Goal: Communication & Community: Share content

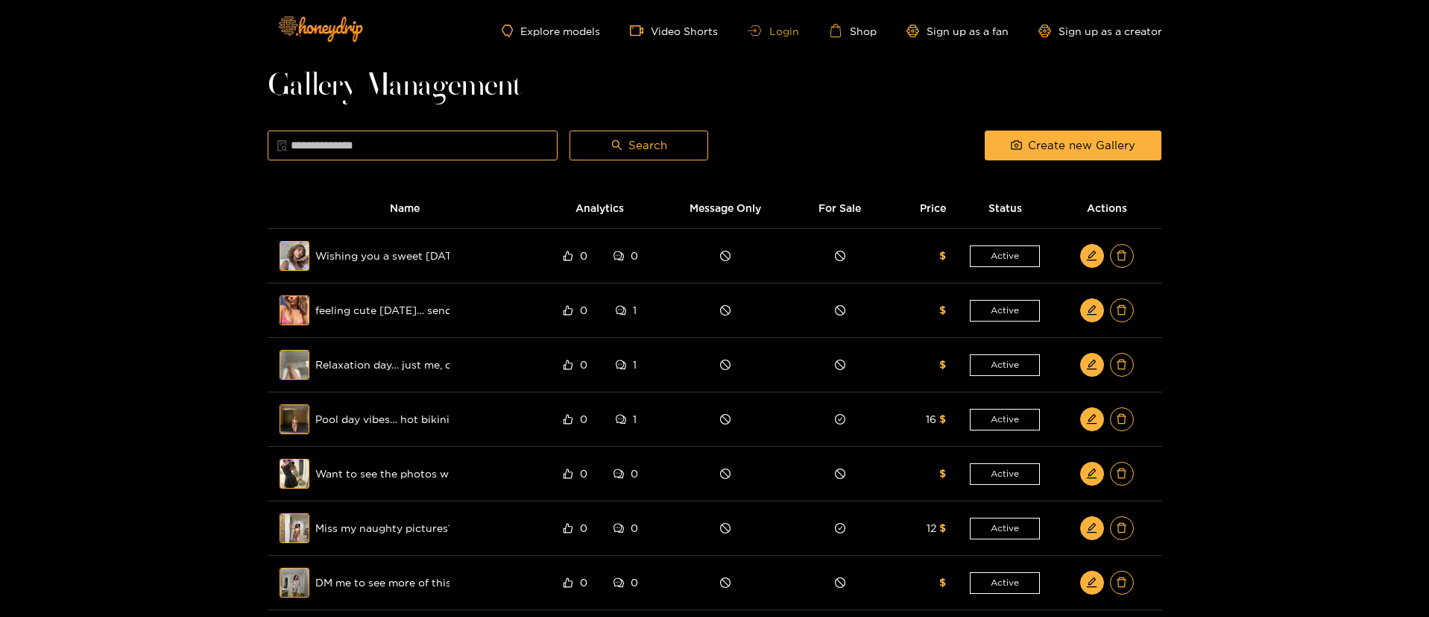
click at [769, 30] on link "Login" at bounding box center [773, 30] width 51 height 11
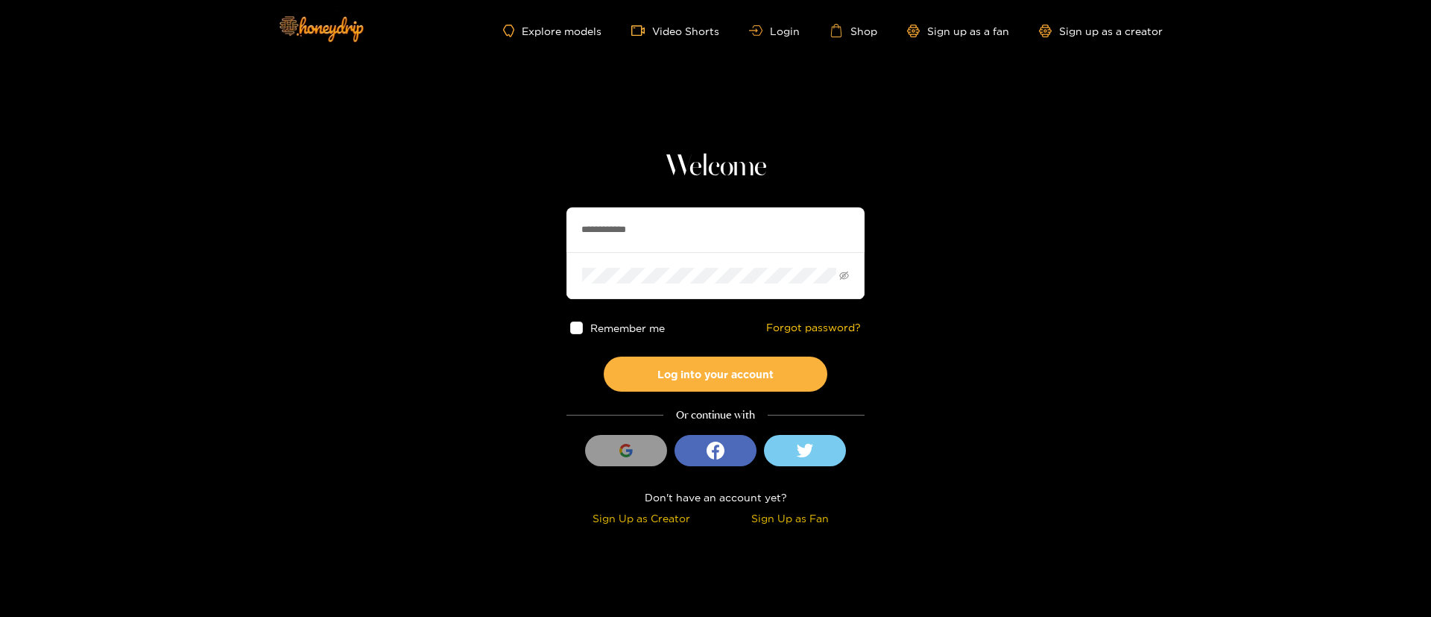
click at [655, 219] on input "**********" at bounding box center [716, 229] width 298 height 45
click at [681, 233] on input "text" at bounding box center [716, 229] width 298 height 45
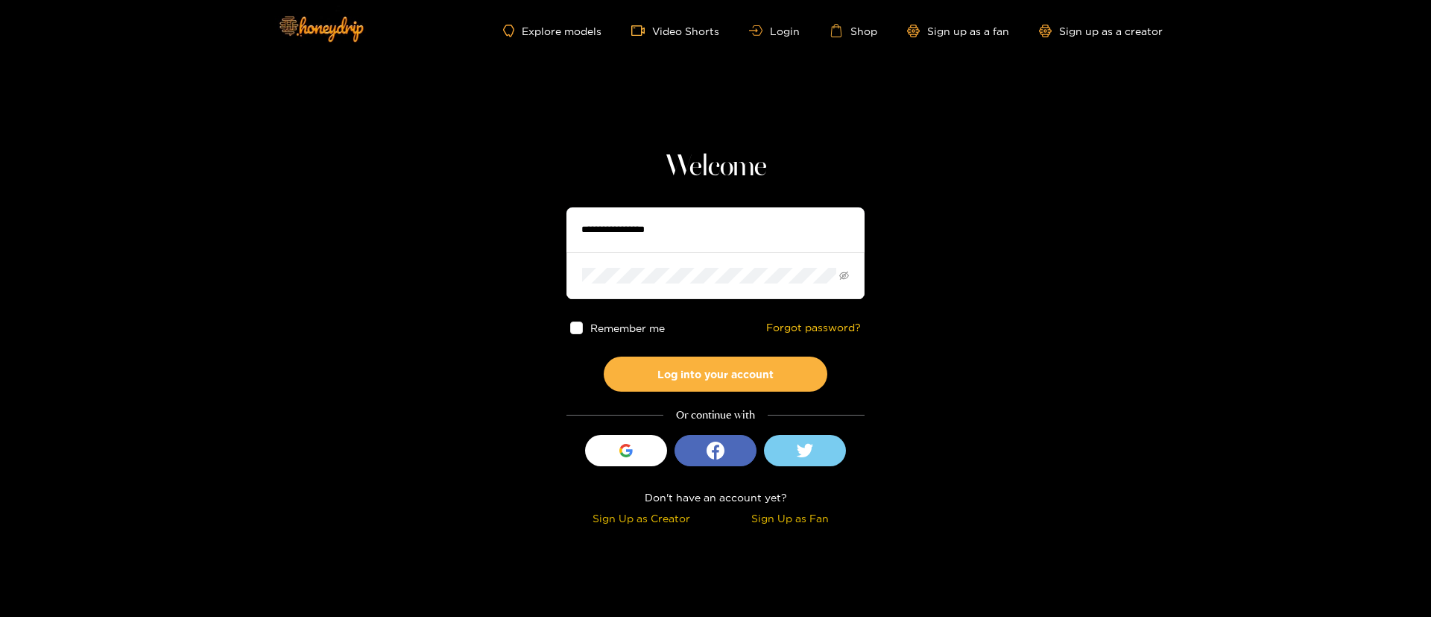
drag, startPoint x: 681, startPoint y: 233, endPoint x: 687, endPoint y: 215, distance: 19.6
click at [682, 233] on input "text" at bounding box center [716, 229] width 298 height 45
type input "*"
type input "*******"
click at [727, 372] on button "Log into your account" at bounding box center [716, 373] width 224 height 35
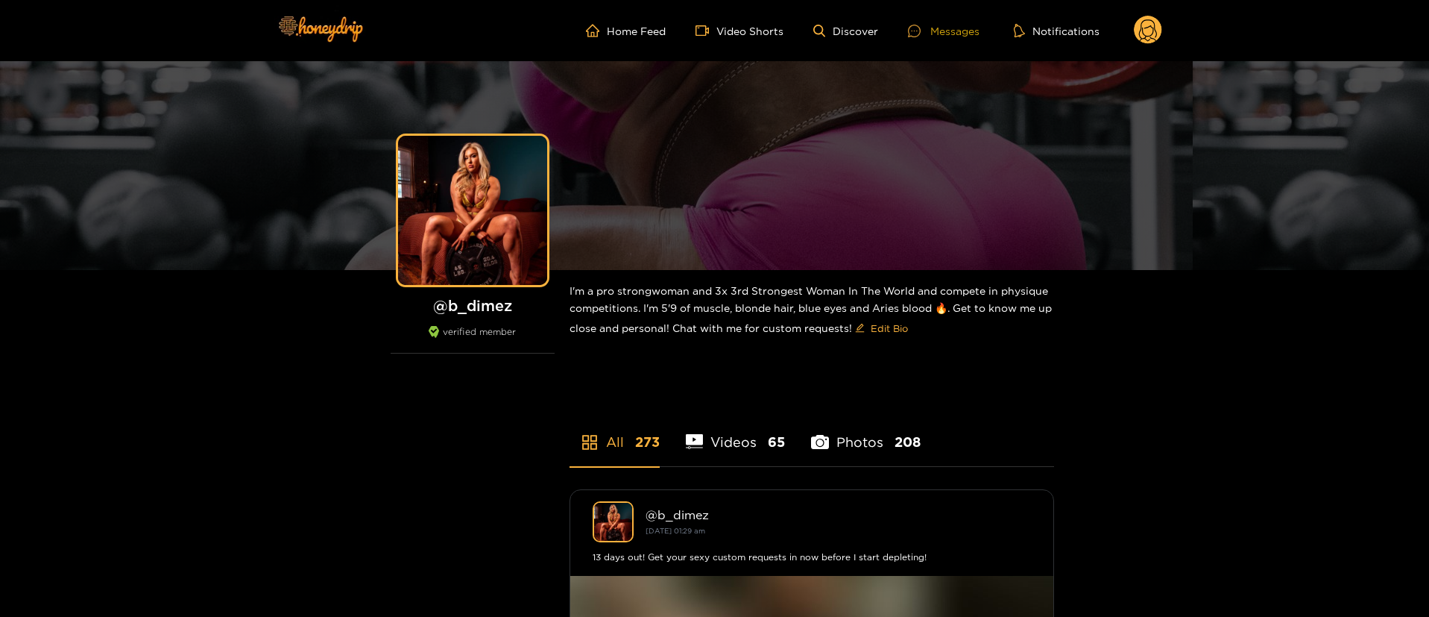
click at [977, 28] on div "Messages" at bounding box center [944, 30] width 72 height 17
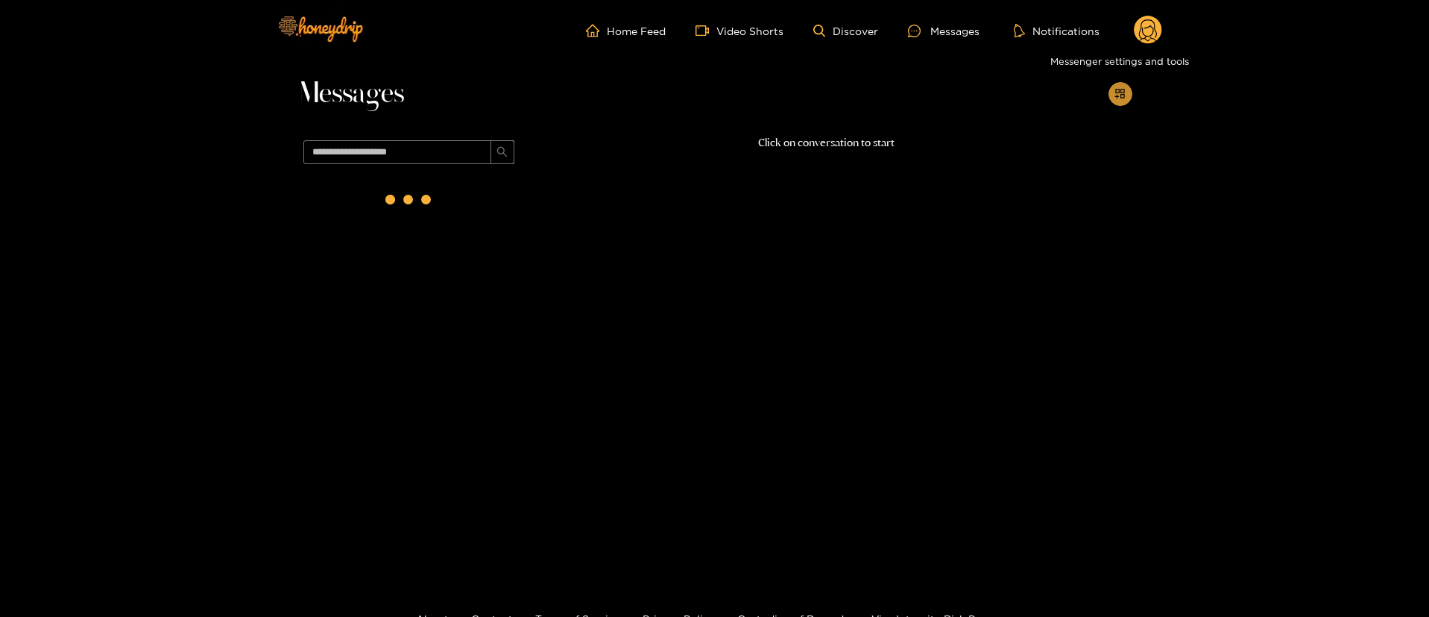
click at [1127, 91] on button "button" at bounding box center [1121, 94] width 24 height 24
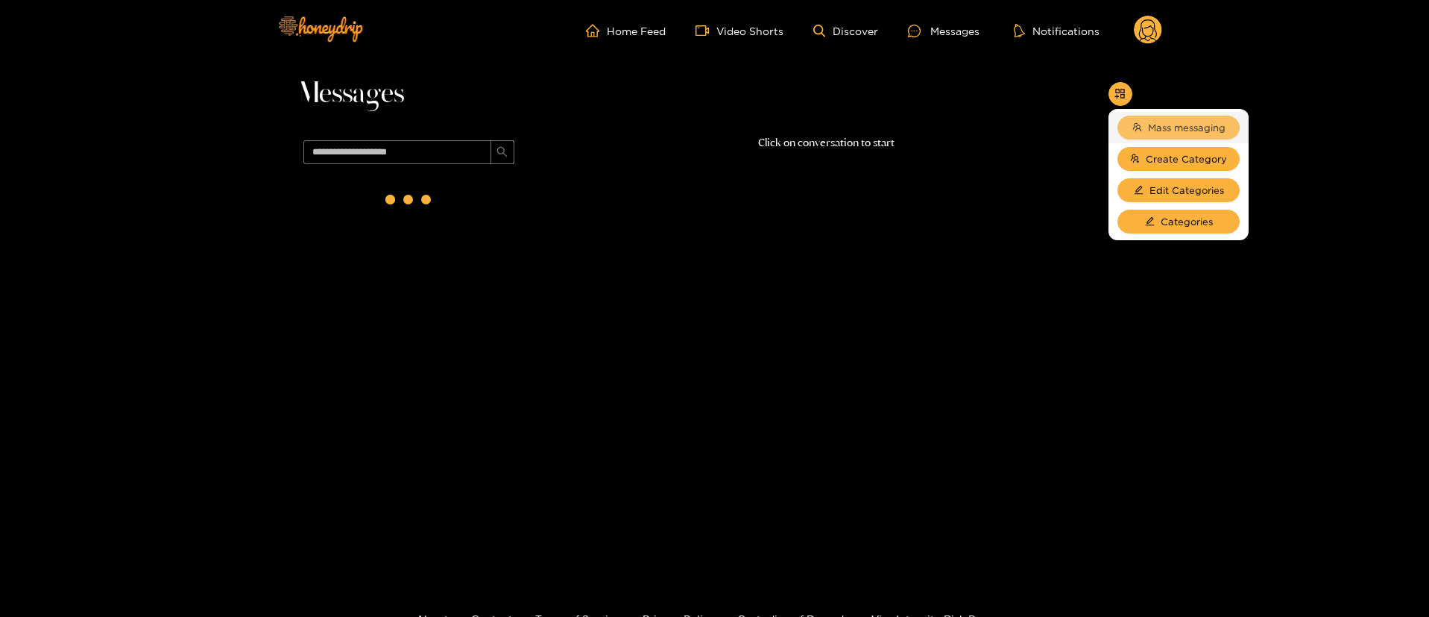
click at [1188, 123] on span "Mass messaging" at bounding box center [1187, 127] width 78 height 15
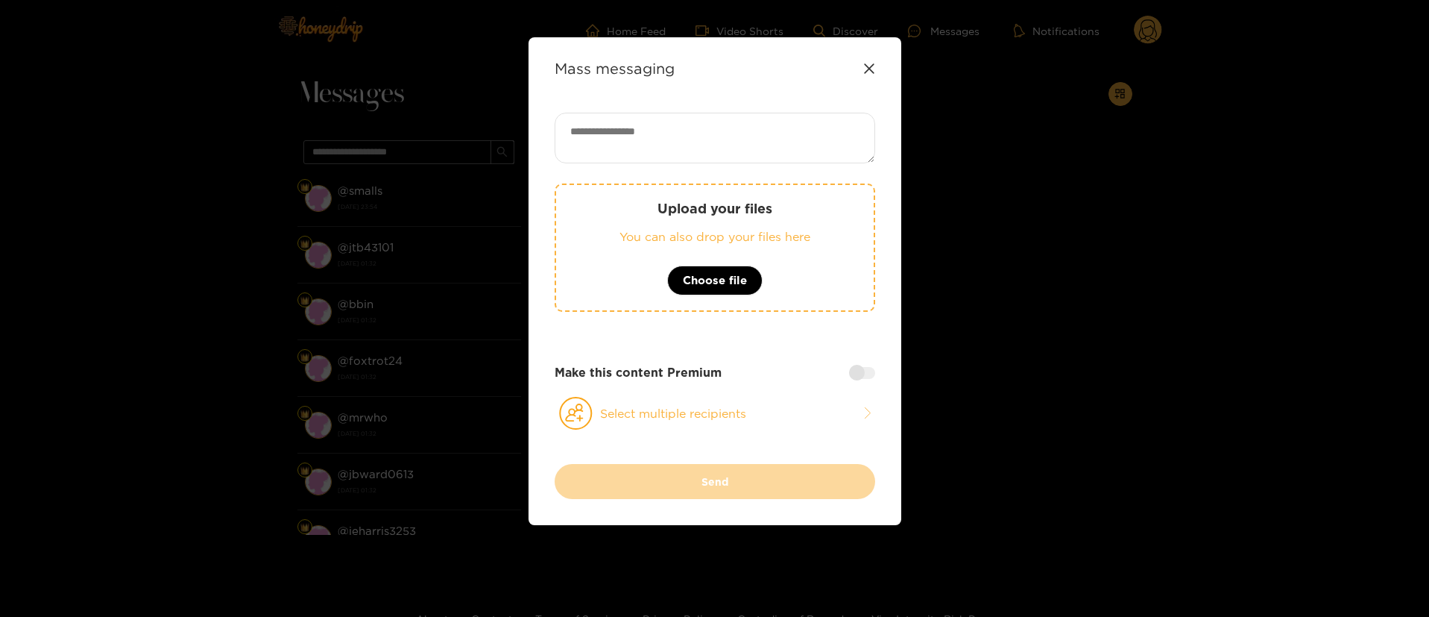
click at [757, 394] on div "Upload your files You can also drop your files here Choose file Make this conte…" at bounding box center [715, 288] width 321 height 351
click at [757, 408] on button "Select multiple recipients" at bounding box center [715, 413] width 321 height 34
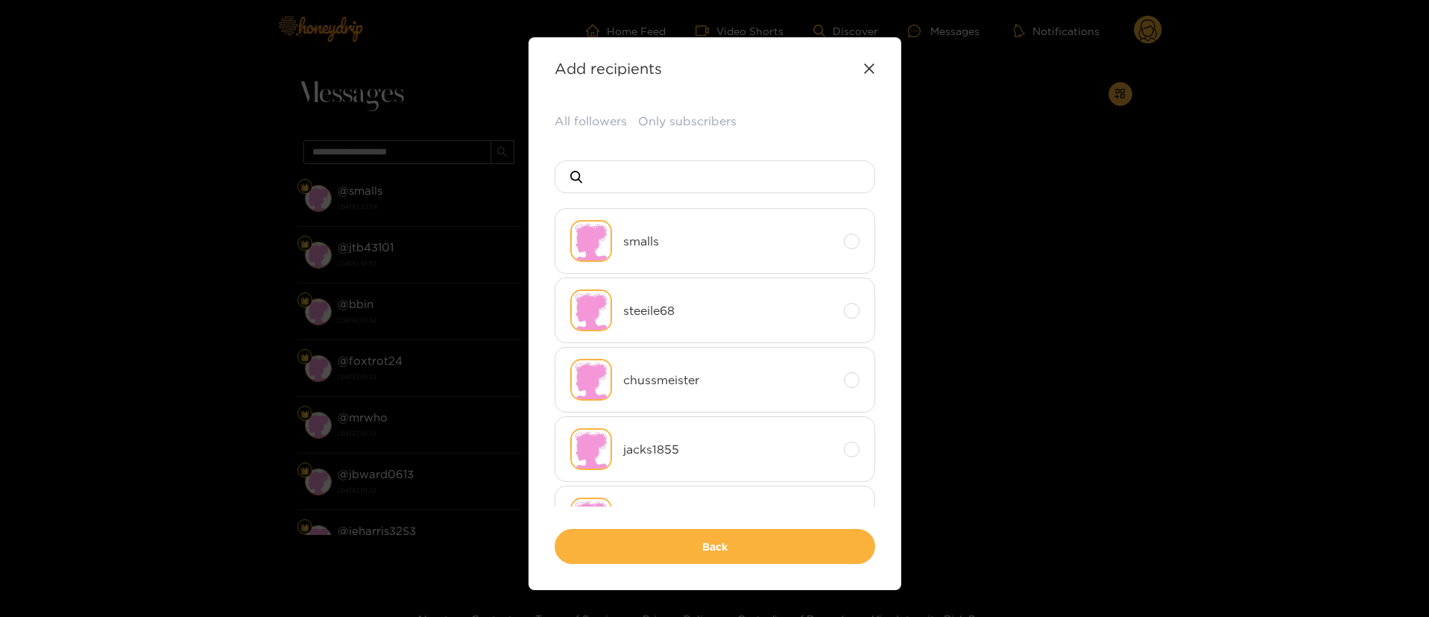
click at [593, 119] on button "All followers" at bounding box center [591, 121] width 72 height 17
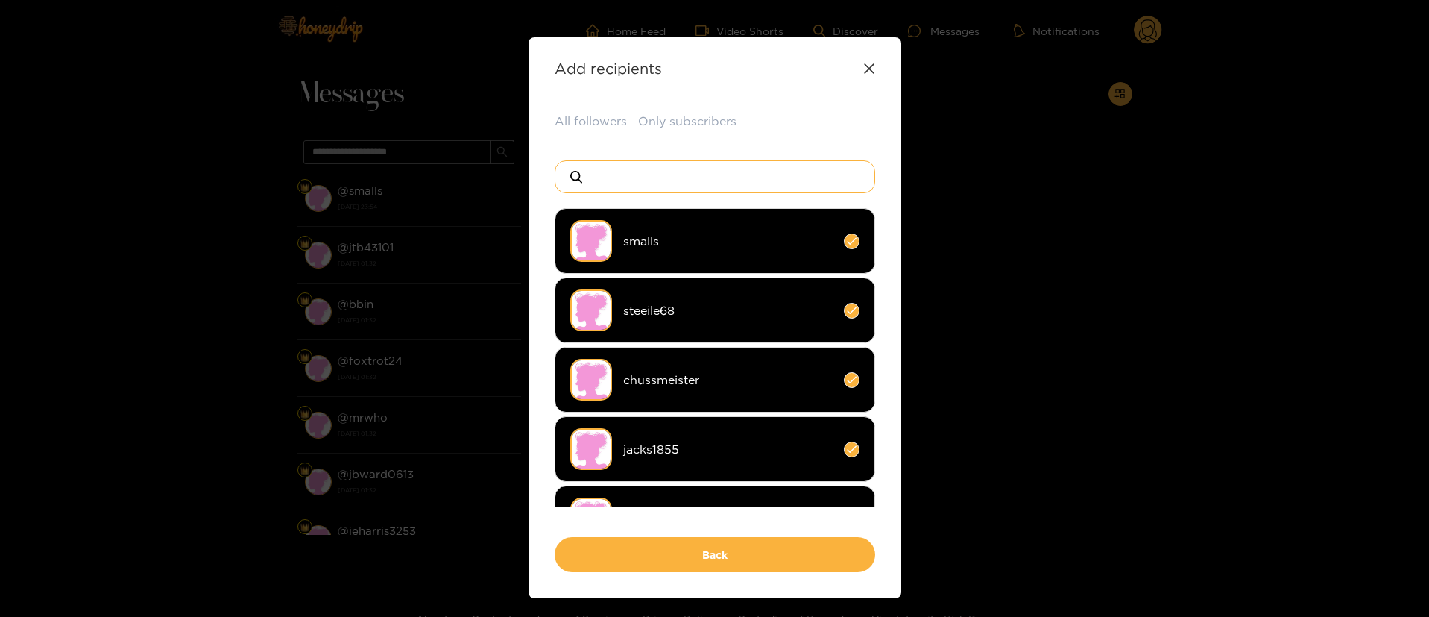
click at [662, 177] on input at bounding box center [721, 176] width 262 height 31
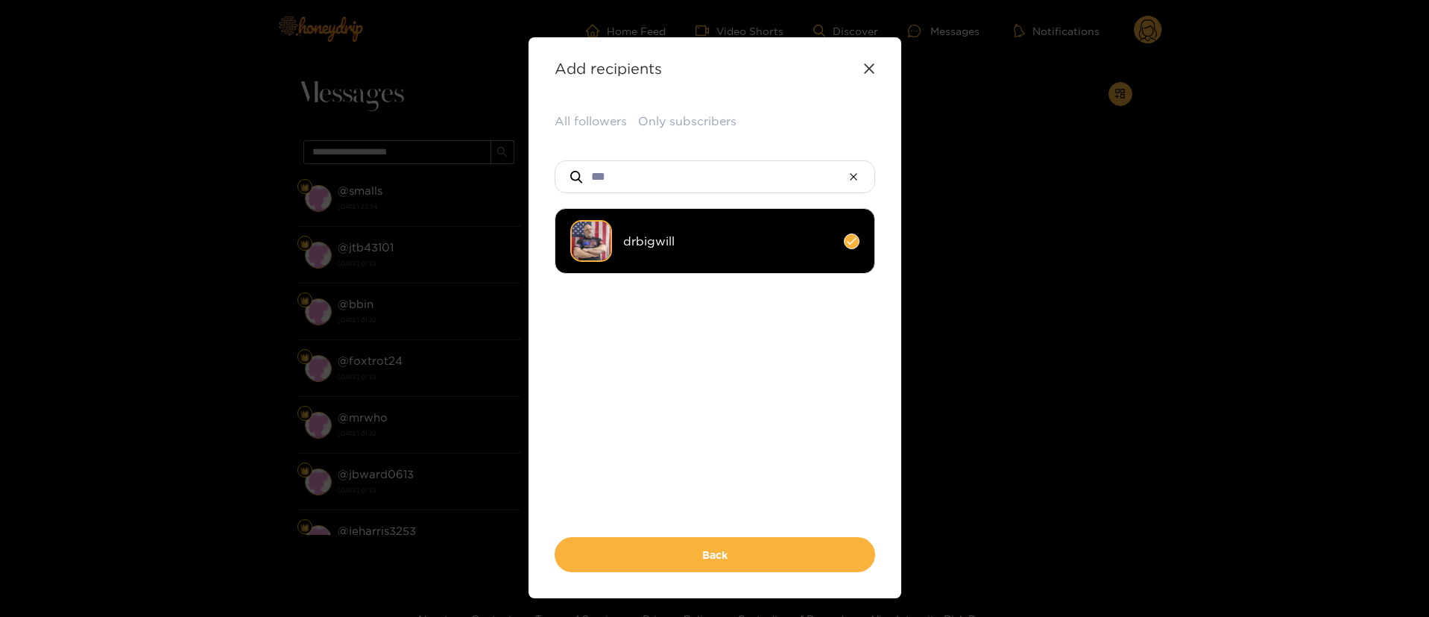
click at [766, 227] on li "drbigwill" at bounding box center [715, 241] width 321 height 66
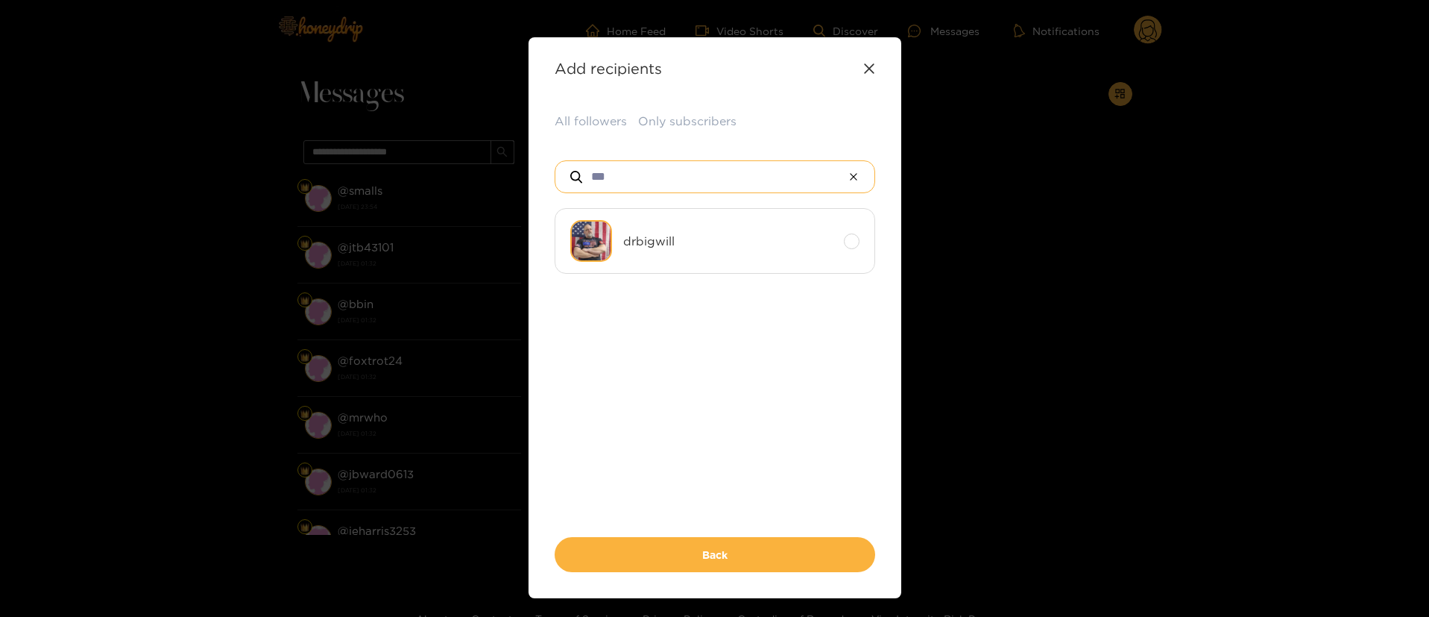
click at [709, 161] on input "***" at bounding box center [715, 176] width 251 height 31
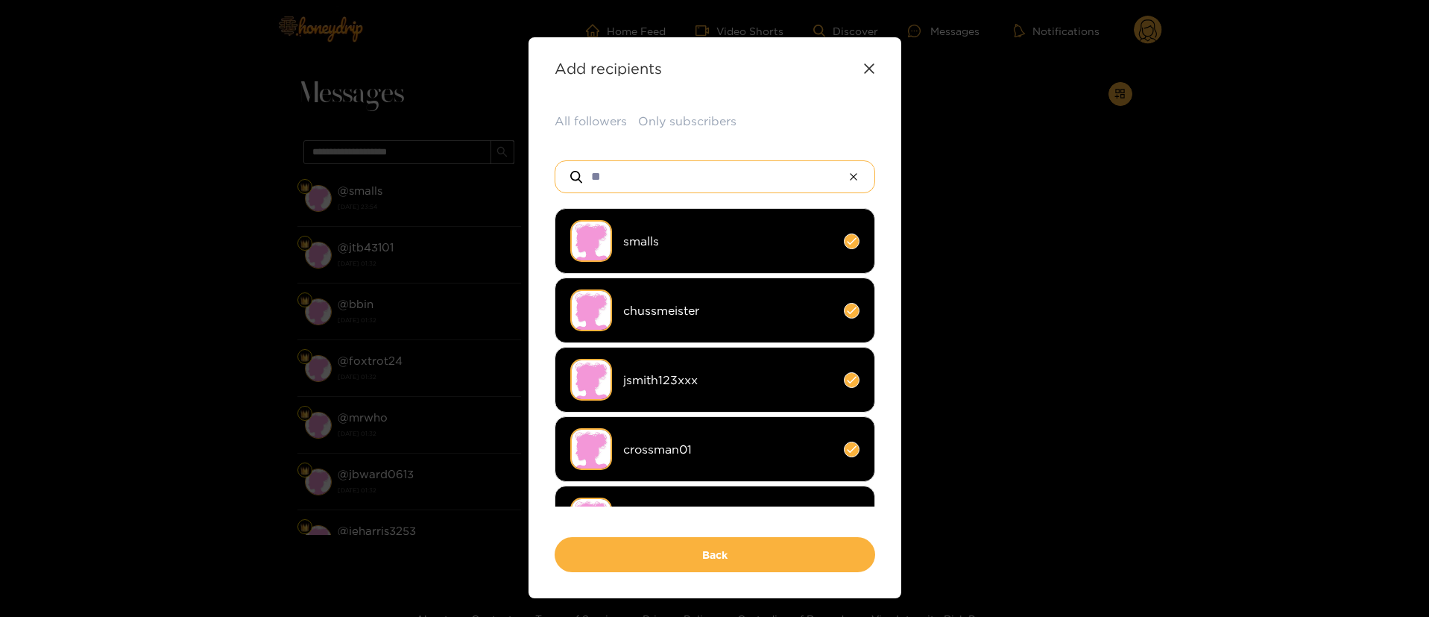
type input "*"
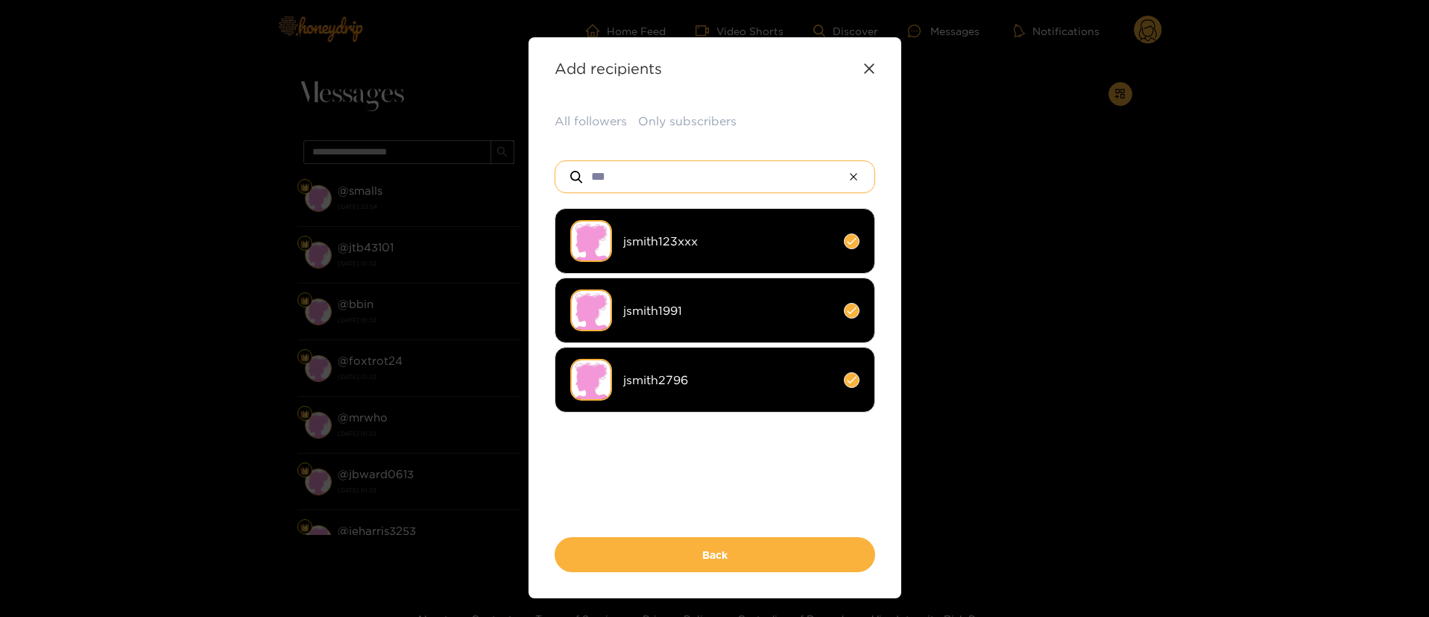
type input "***"
click at [728, 243] on span "jsmith123xxx" at bounding box center [727, 241] width 209 height 17
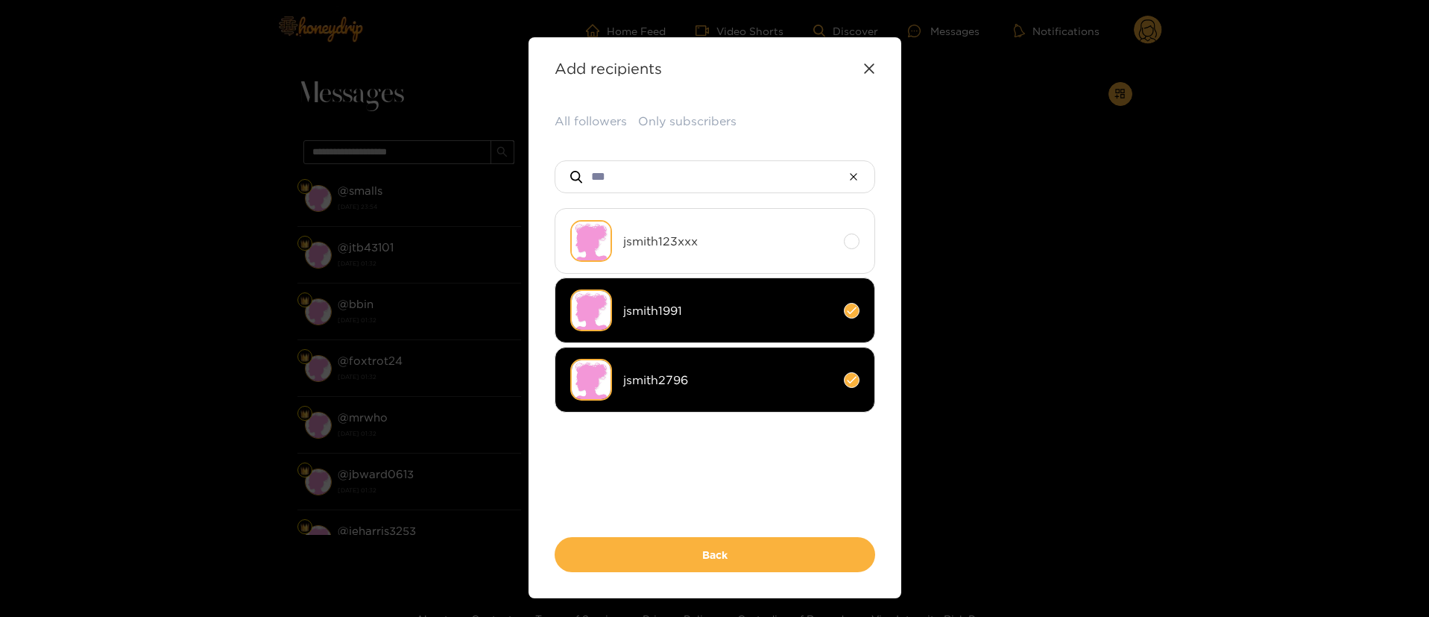
click at [724, 306] on span "jsmith1991" at bounding box center [727, 310] width 209 height 17
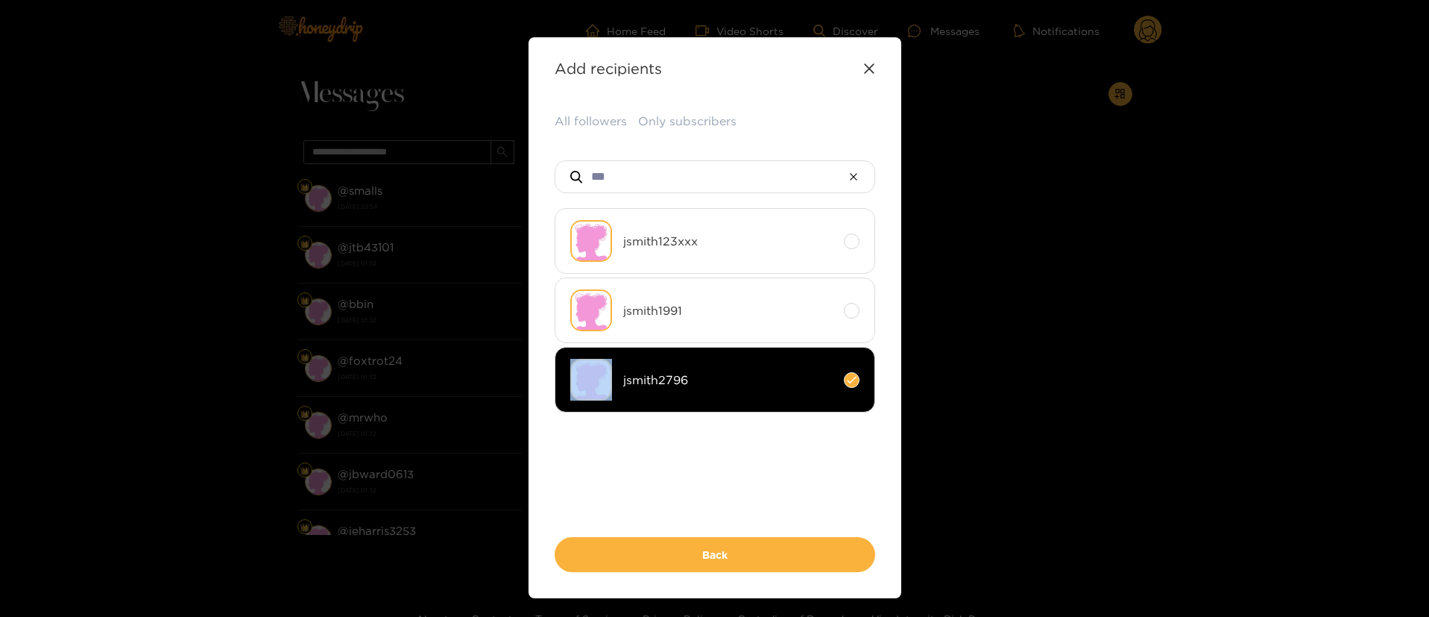
click at [726, 306] on span "jsmith1991" at bounding box center [727, 310] width 209 height 17
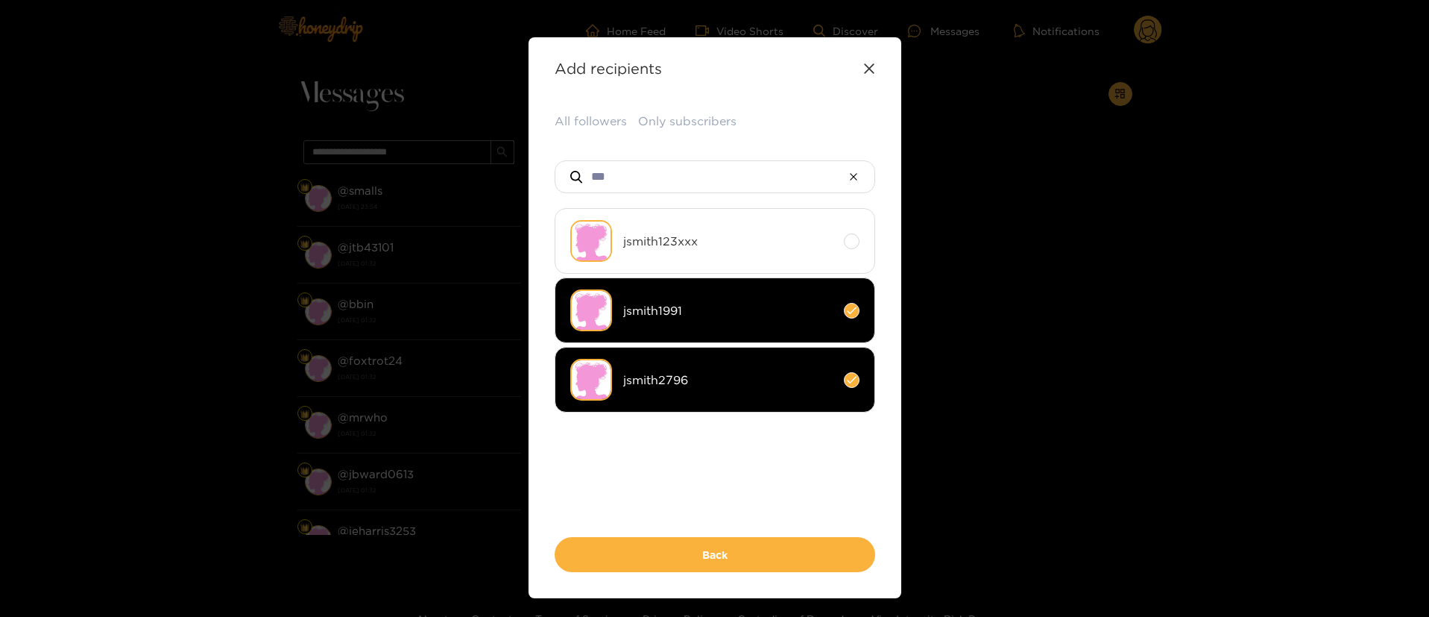
click at [715, 373] on span "jsmith2796" at bounding box center [727, 379] width 209 height 17
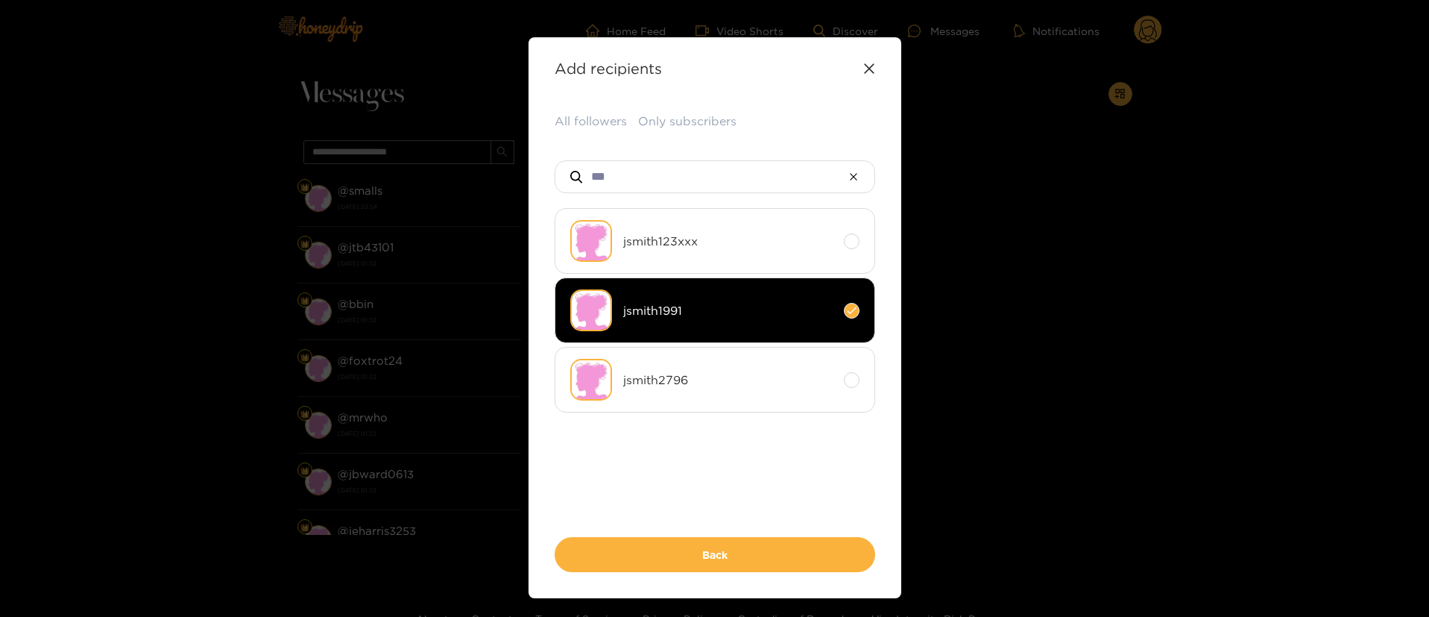
click at [730, 303] on span "jsmith1991" at bounding box center [727, 310] width 209 height 17
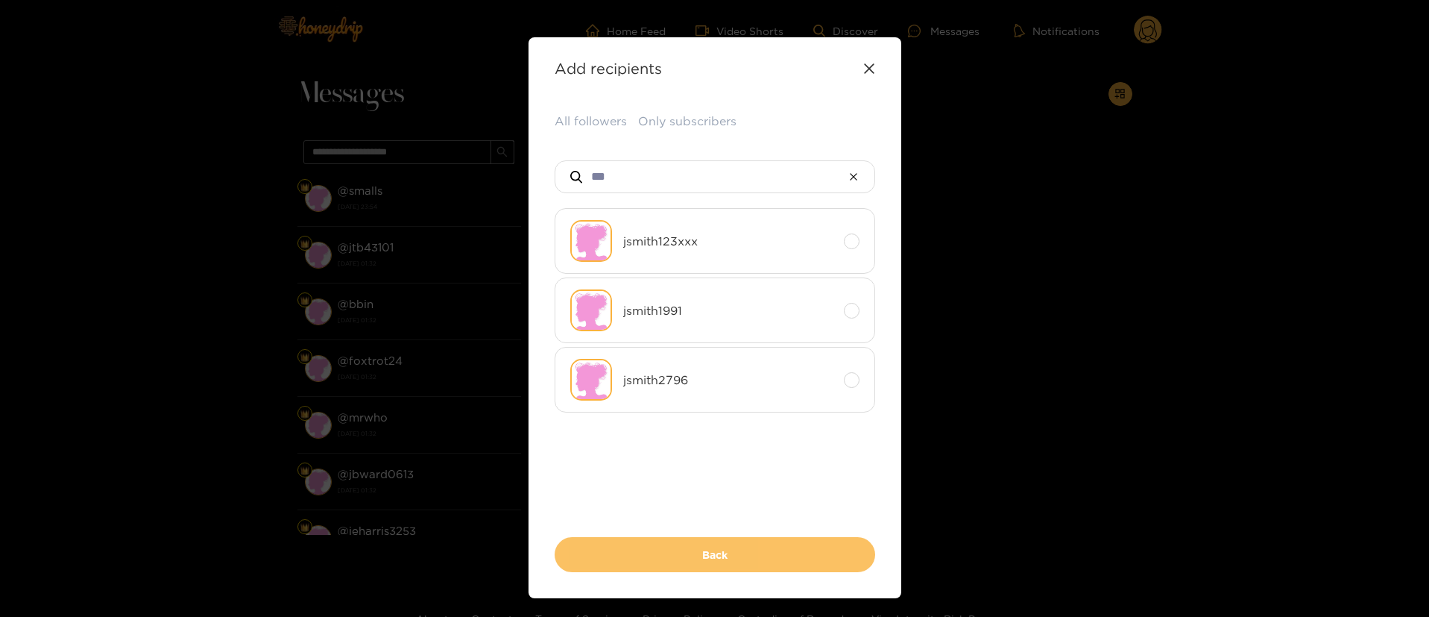
click at [722, 559] on button "Back" at bounding box center [715, 554] width 321 height 35
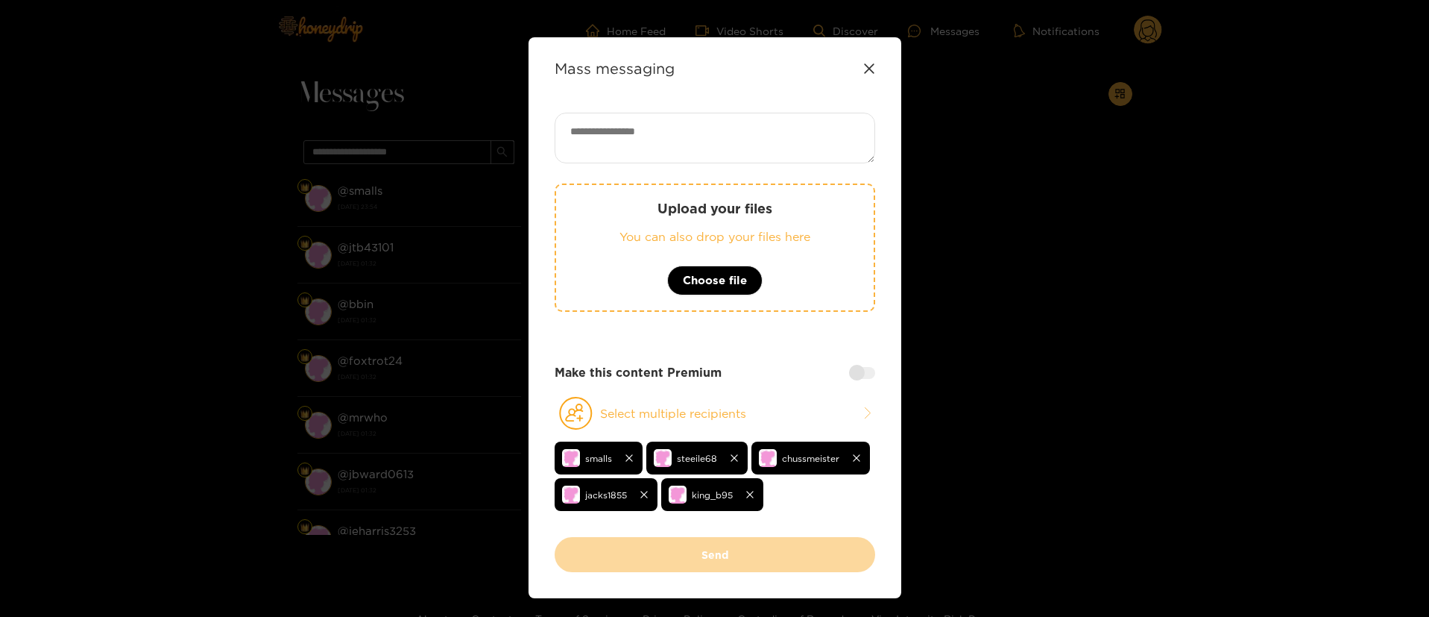
click at [851, 379] on div "Make this content Premium" at bounding box center [715, 372] width 321 height 17
click at [859, 371] on div at bounding box center [862, 373] width 26 height 12
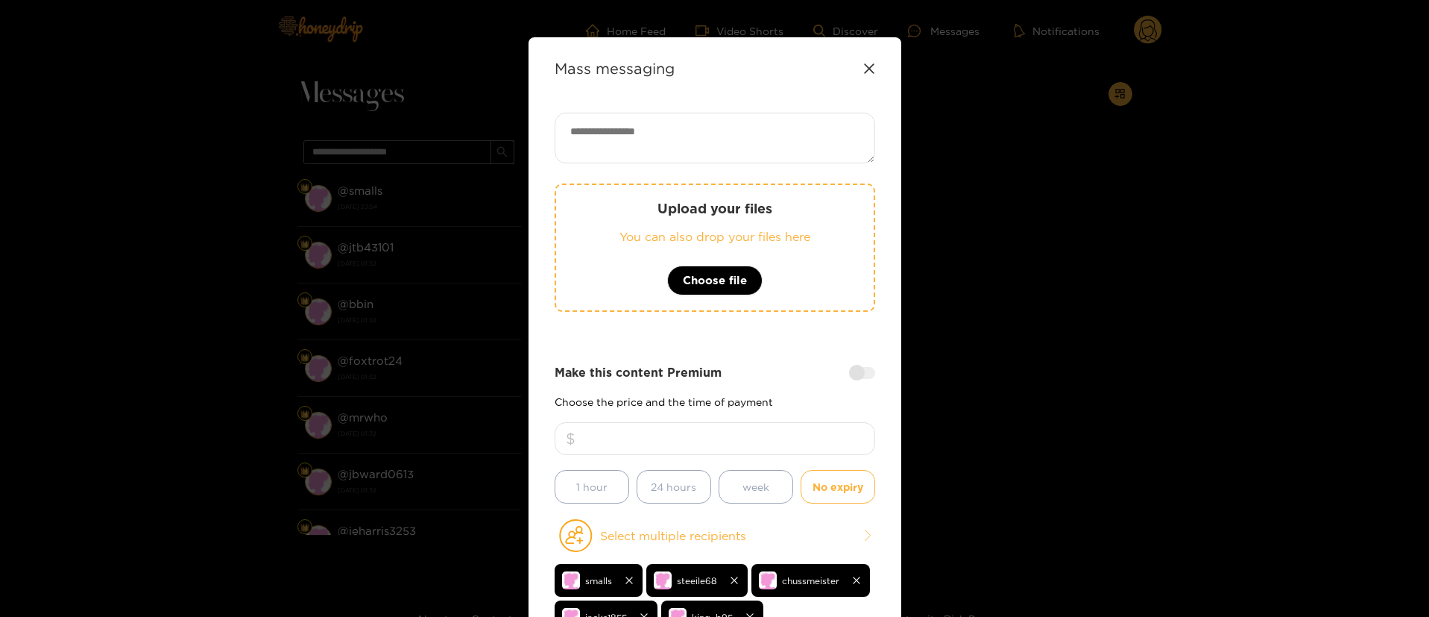
click at [784, 452] on input "number" at bounding box center [715, 438] width 321 height 33
click at [707, 143] on textarea at bounding box center [715, 138] width 321 height 51
paste textarea "**********"
type textarea "**********"
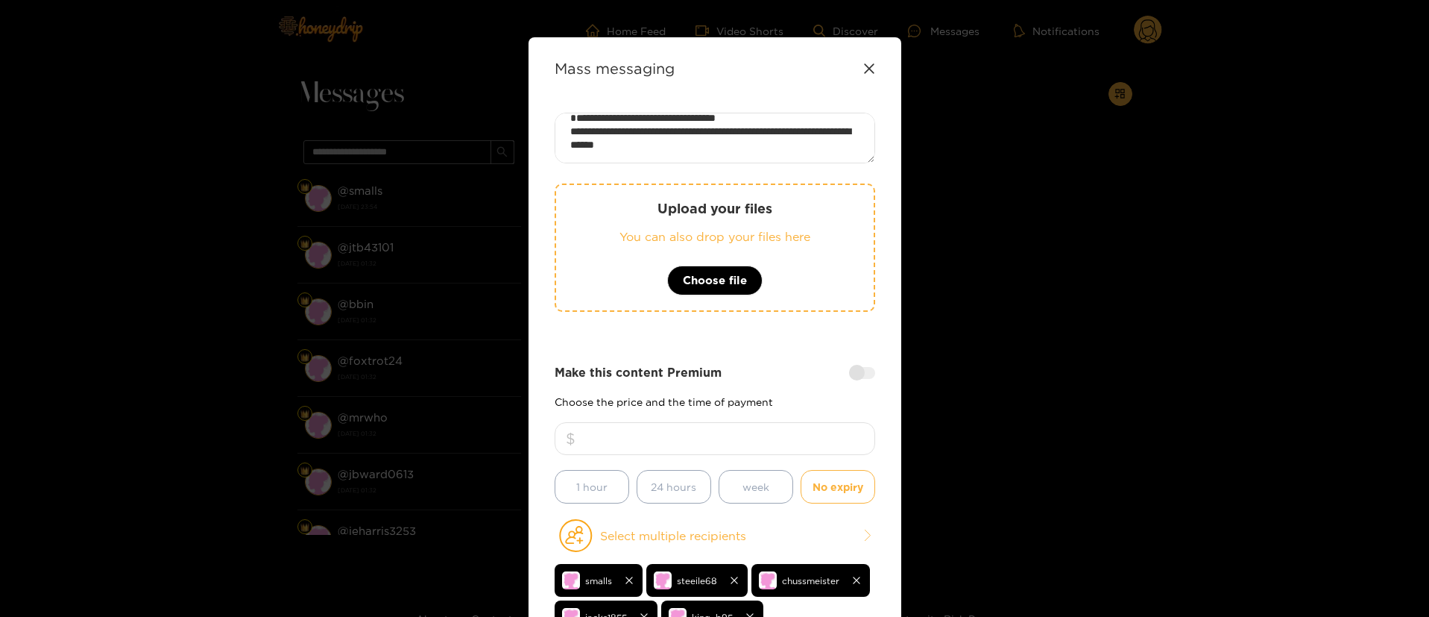
click at [728, 429] on input "number" at bounding box center [715, 438] width 321 height 33
type input "**"
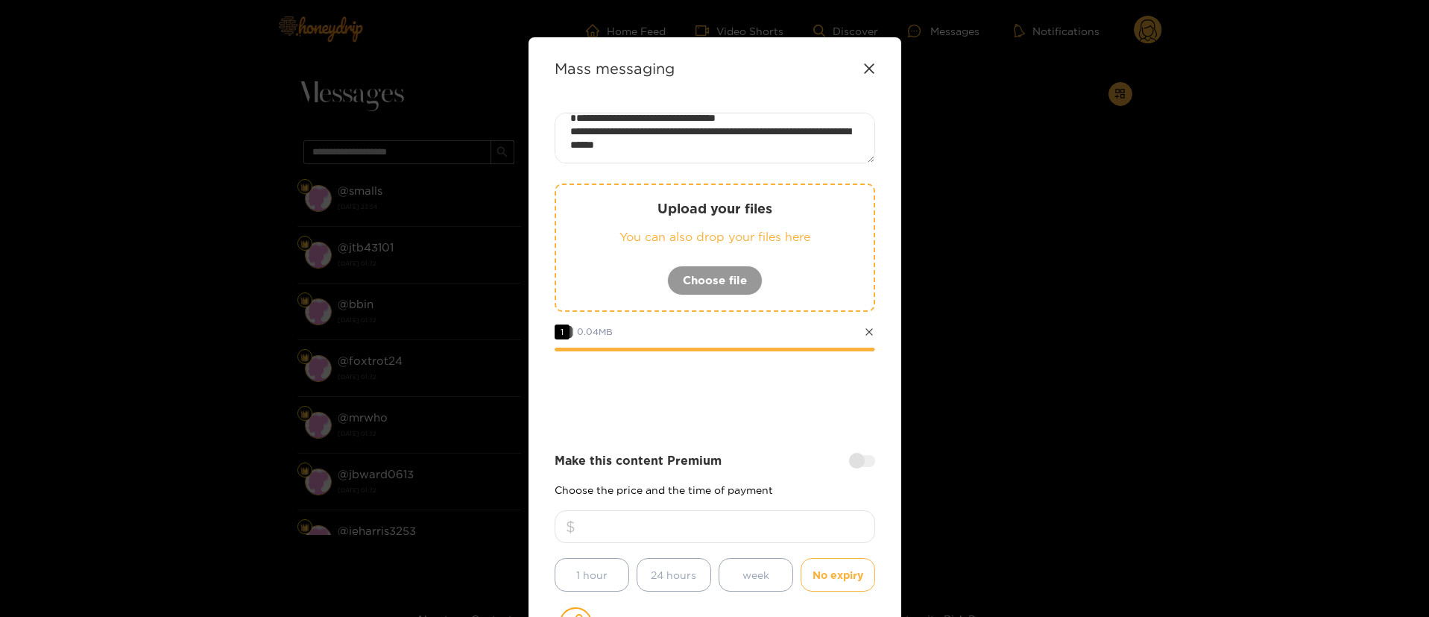
click at [731, 419] on div at bounding box center [715, 392] width 321 height 60
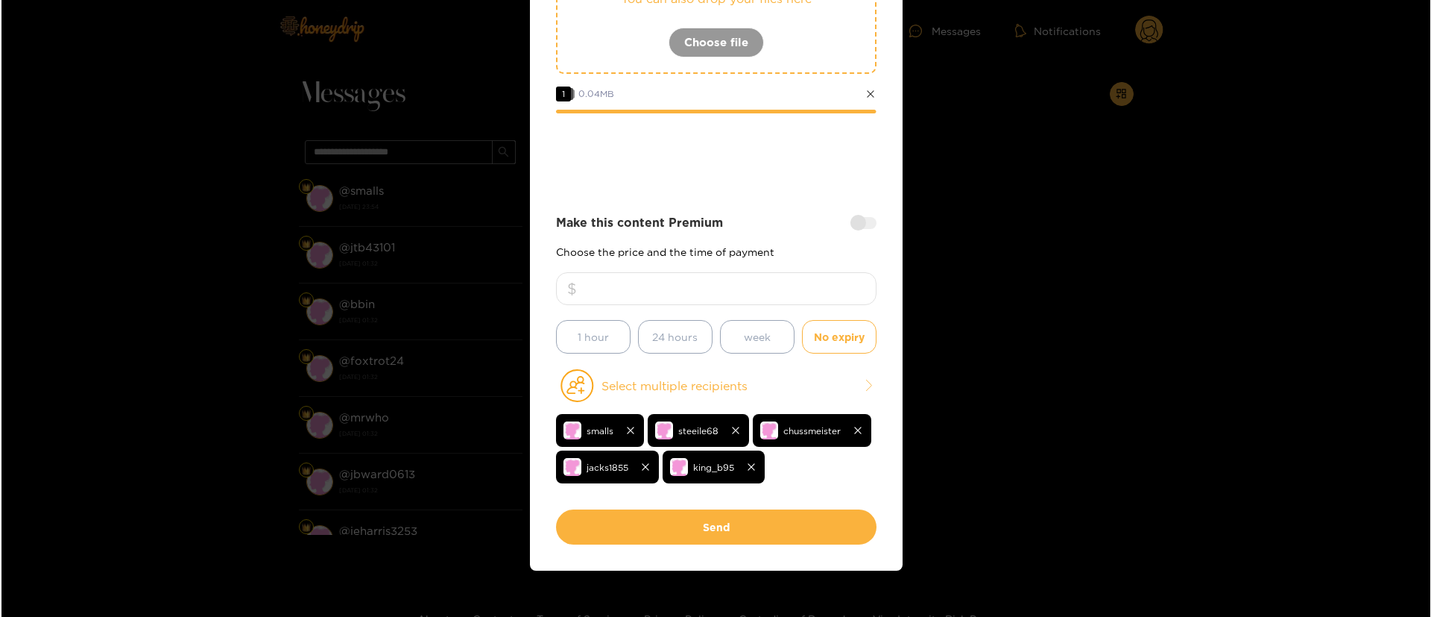
scroll to position [251, 0]
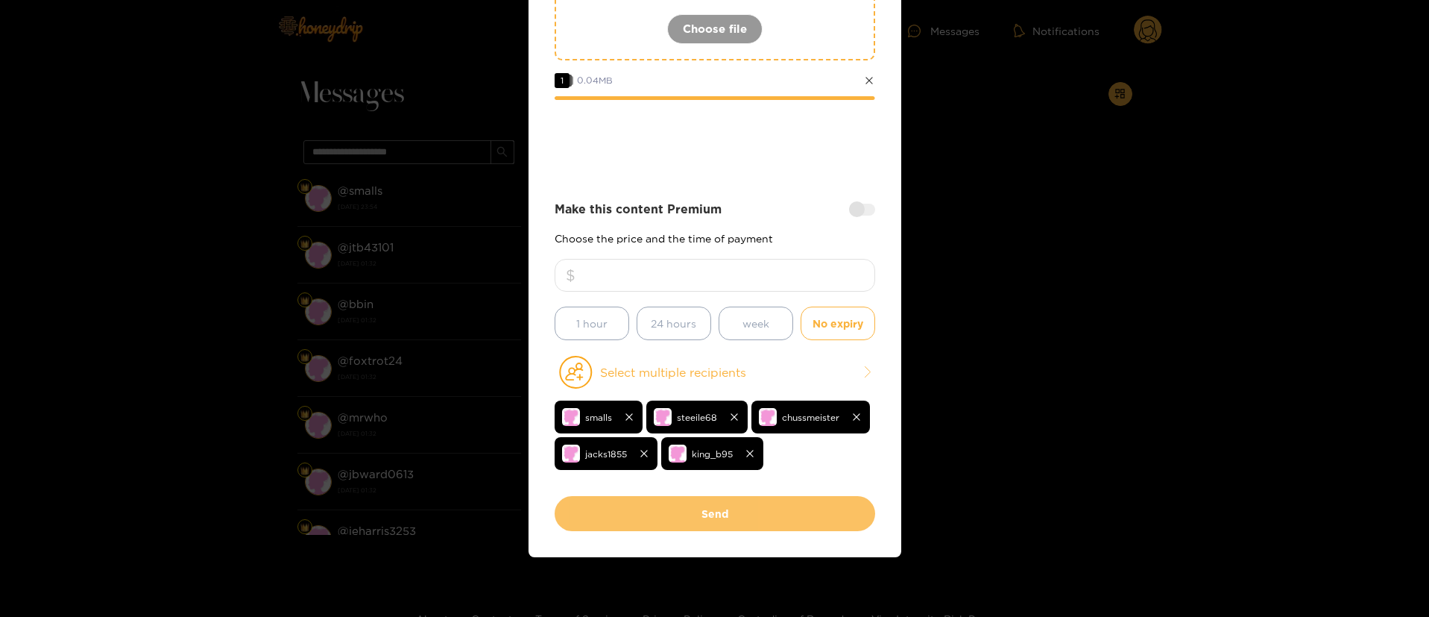
click at [753, 516] on button "Send" at bounding box center [715, 513] width 321 height 35
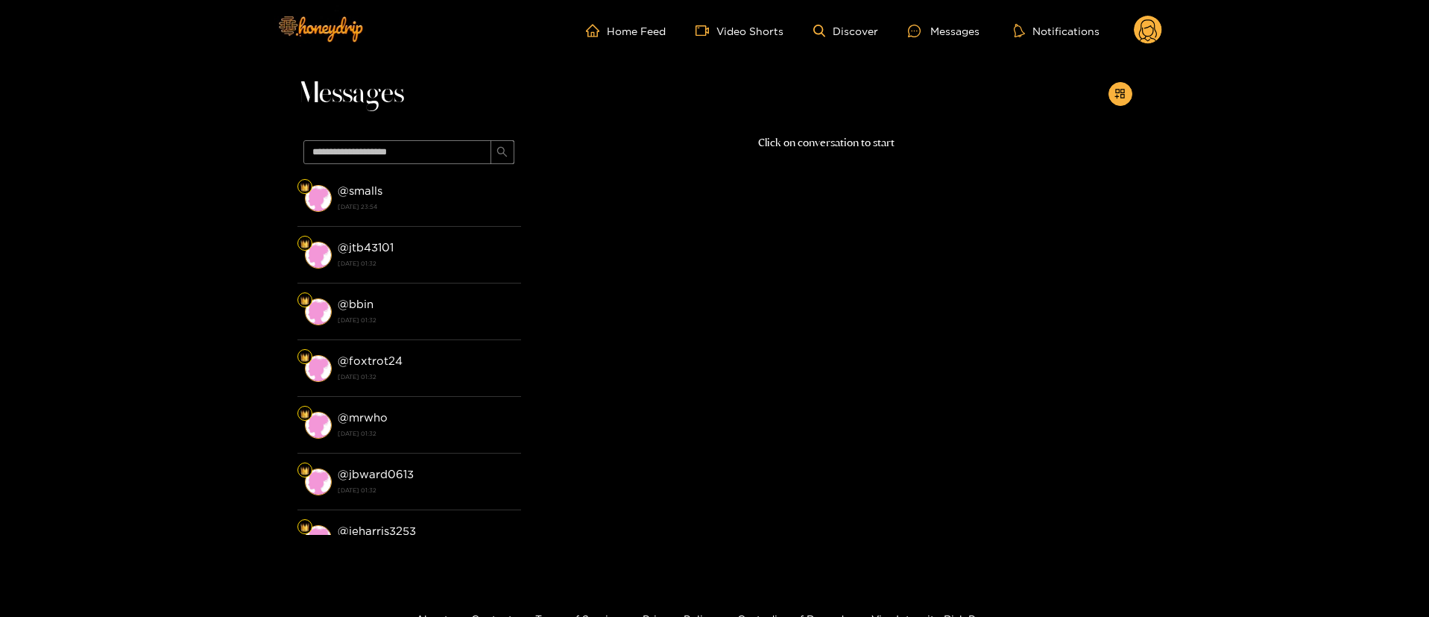
click at [1138, 22] on circle at bounding box center [1148, 30] width 28 height 28
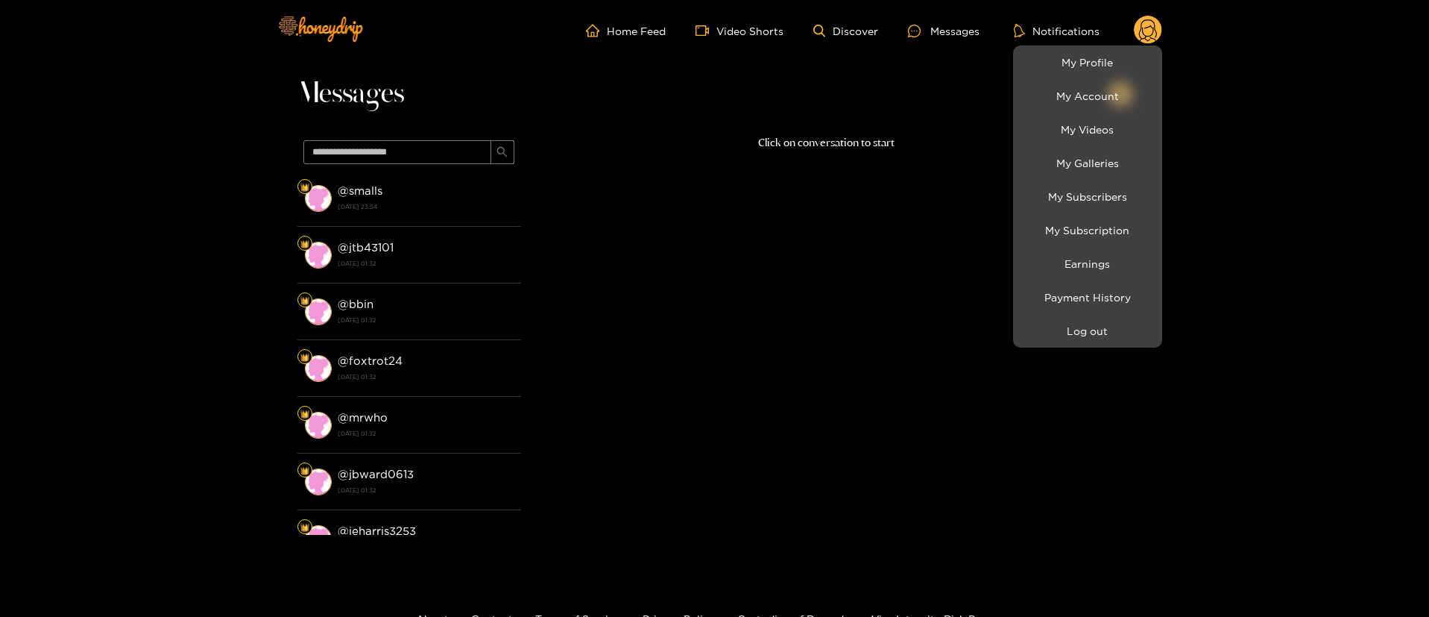
drag, startPoint x: 904, startPoint y: 224, endPoint x: 1131, endPoint y: 37, distance: 293.9
click at [919, 221] on div at bounding box center [714, 308] width 1429 height 617
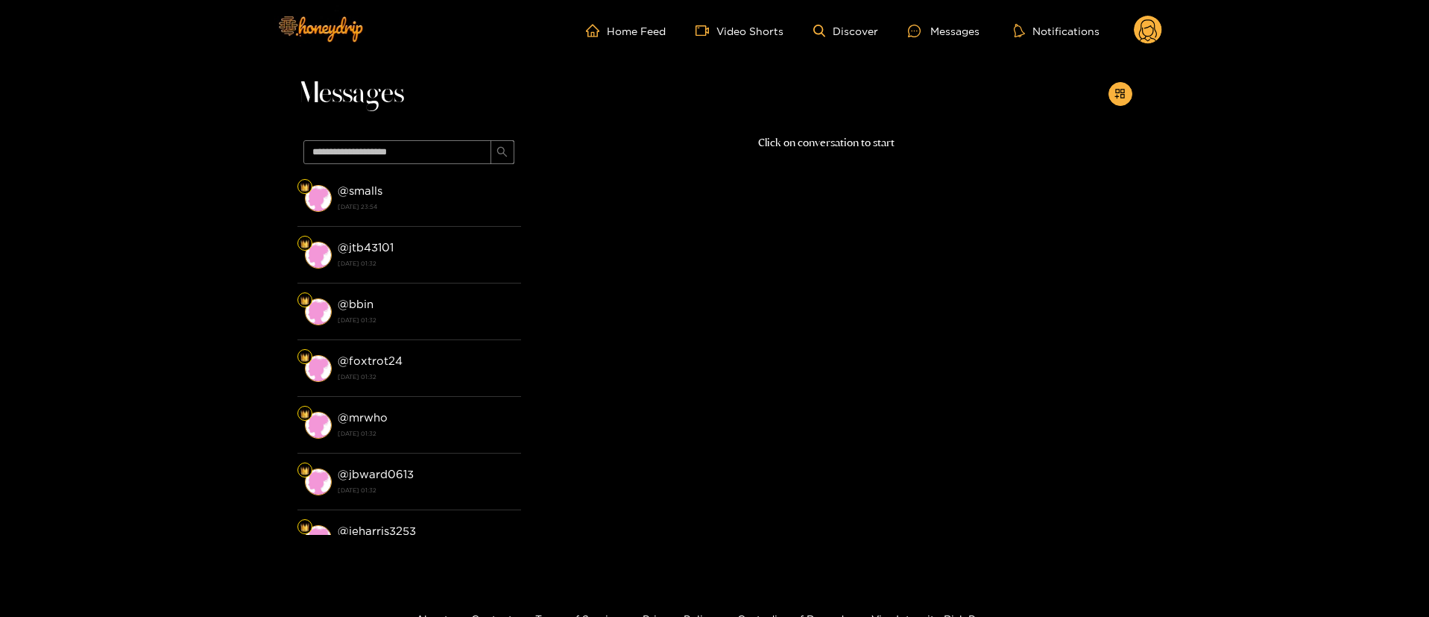
click at [1161, 25] on circle at bounding box center [1148, 30] width 28 height 28
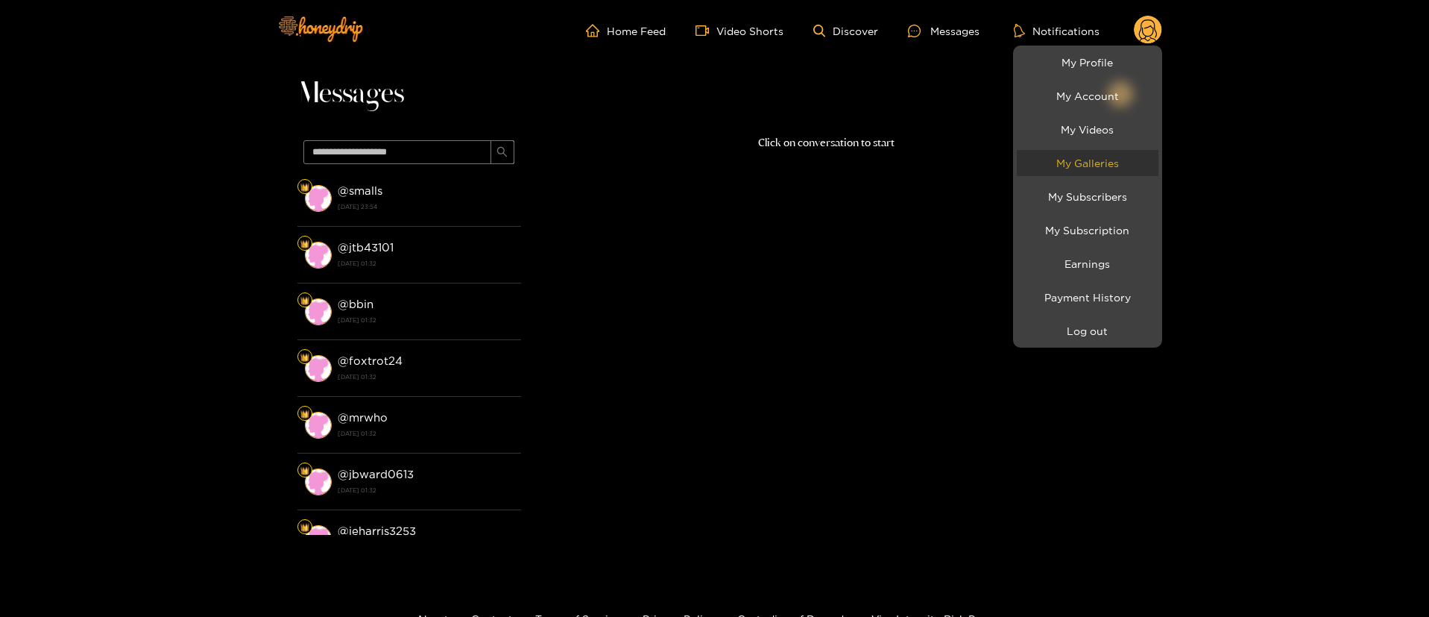
click at [1104, 157] on link "My Galleries" at bounding box center [1088, 163] width 142 height 26
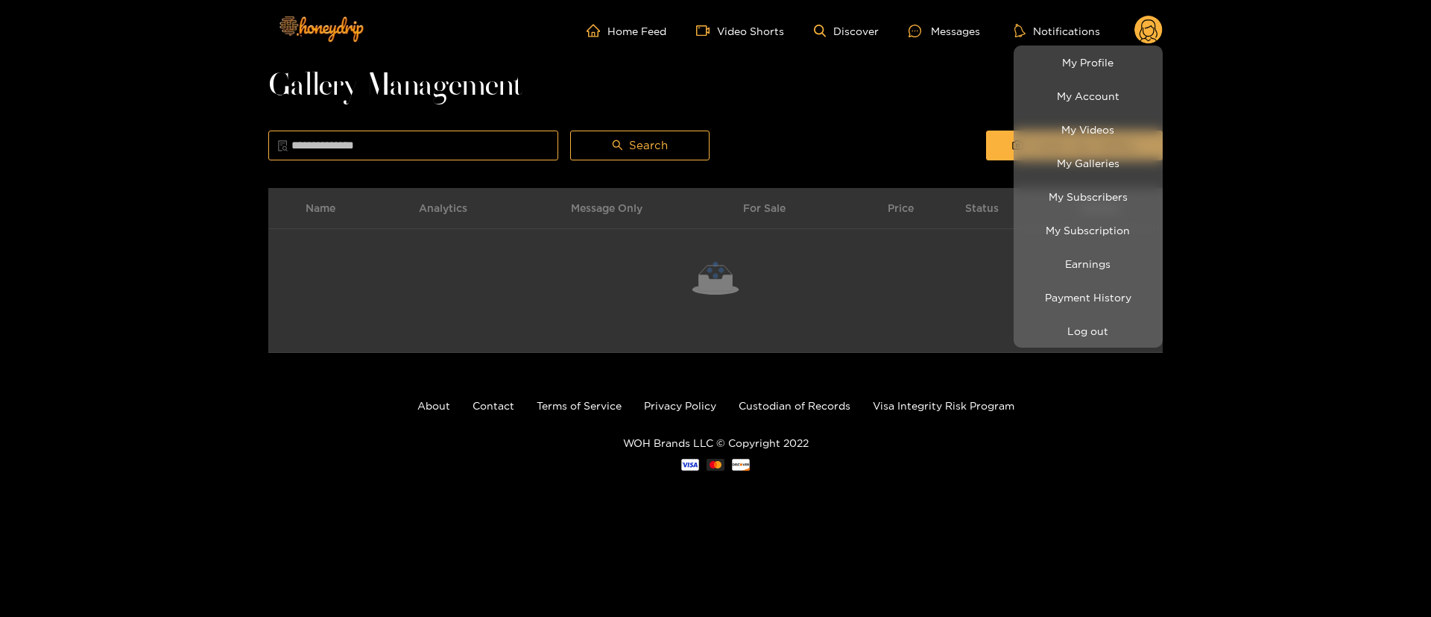
click at [824, 117] on div at bounding box center [715, 308] width 1431 height 617
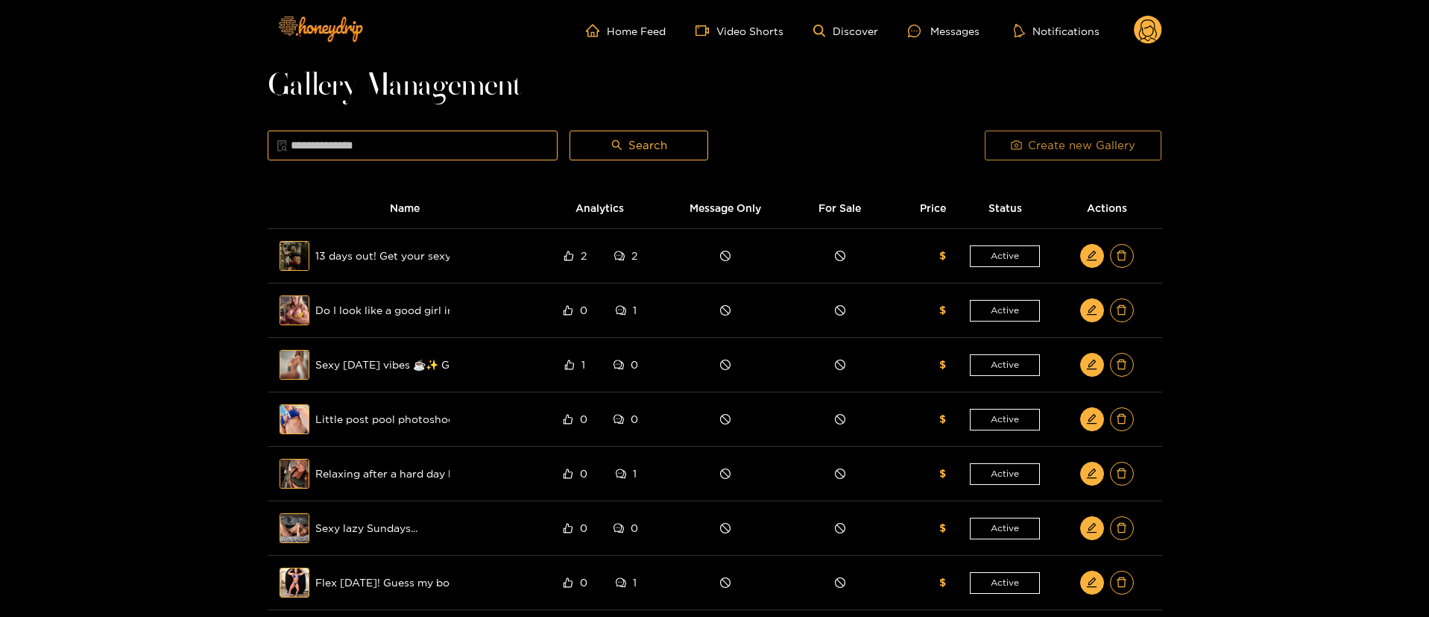
click at [1051, 143] on span "Create new Gallery" at bounding box center [1081, 145] width 107 height 18
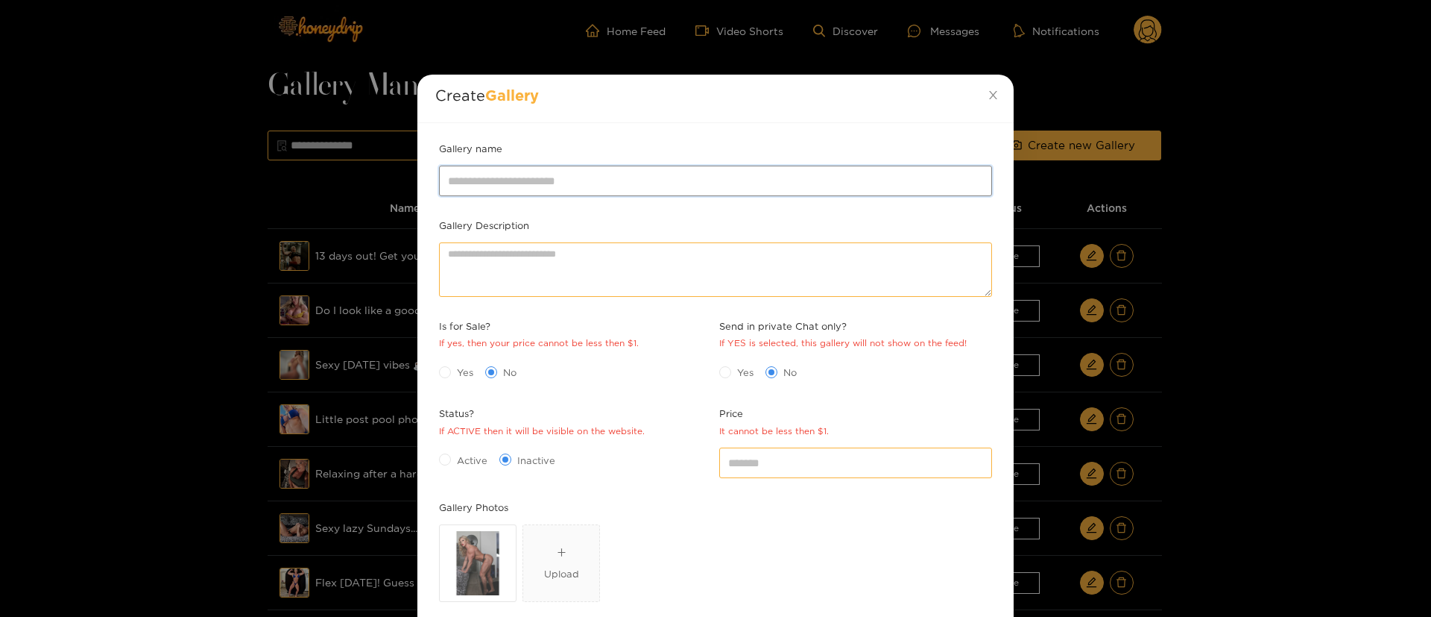
click at [735, 183] on input "Gallery name" at bounding box center [715, 181] width 553 height 30
paste input "**********"
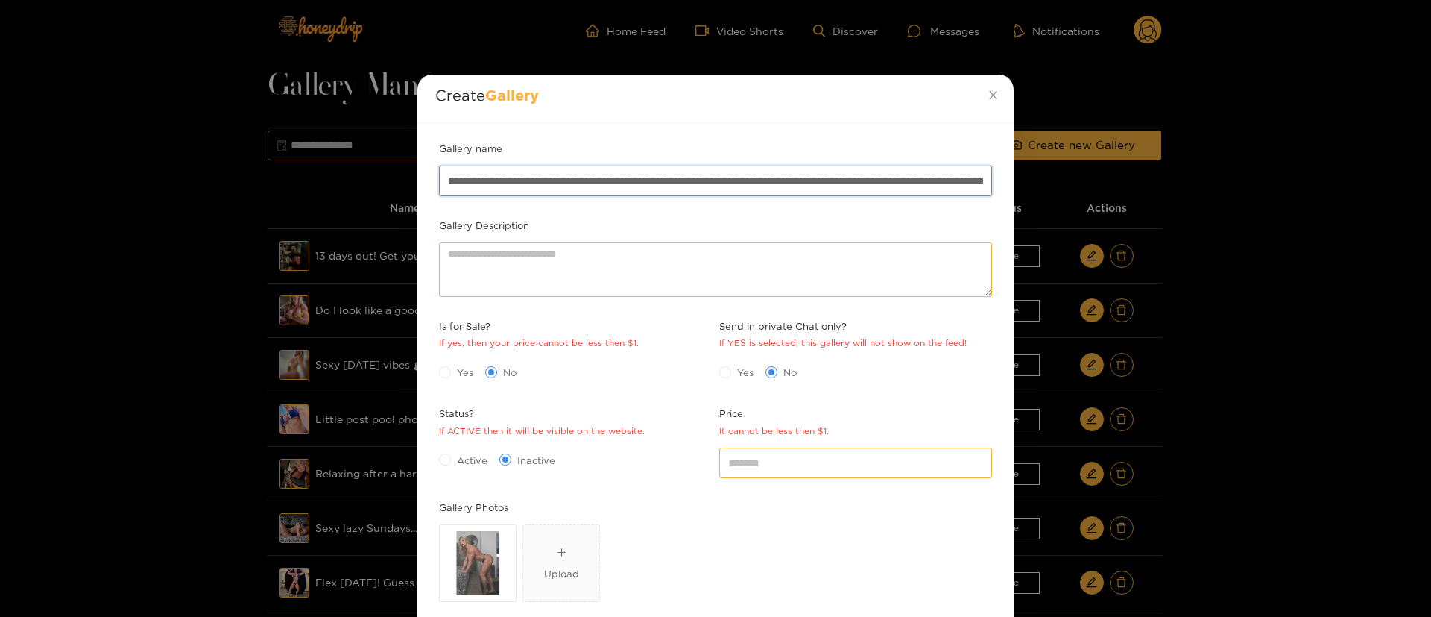
scroll to position [0, 324]
type input "**********"
click at [757, 467] on input "*" at bounding box center [855, 462] width 273 height 30
click at [467, 459] on span "Active" at bounding box center [472, 460] width 42 height 15
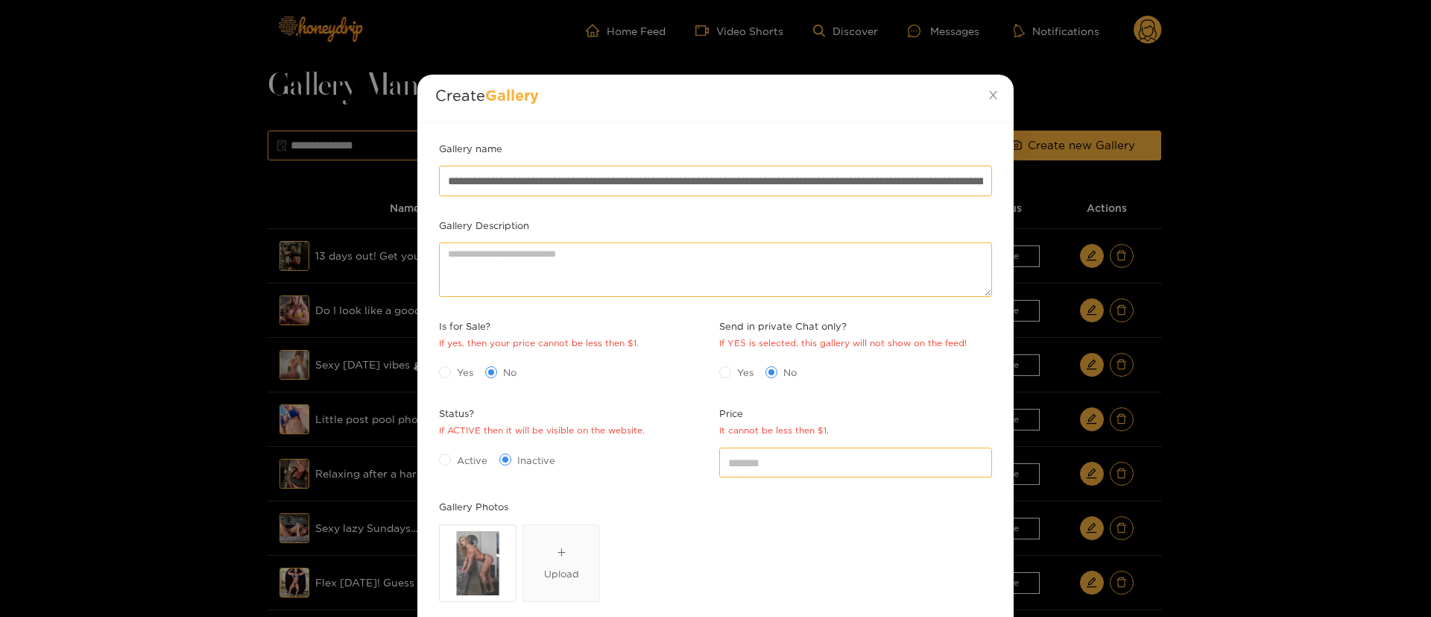
click at [458, 456] on span "Active" at bounding box center [472, 460] width 42 height 15
click at [669, 380] on div "Yes No" at bounding box center [575, 372] width 273 height 24
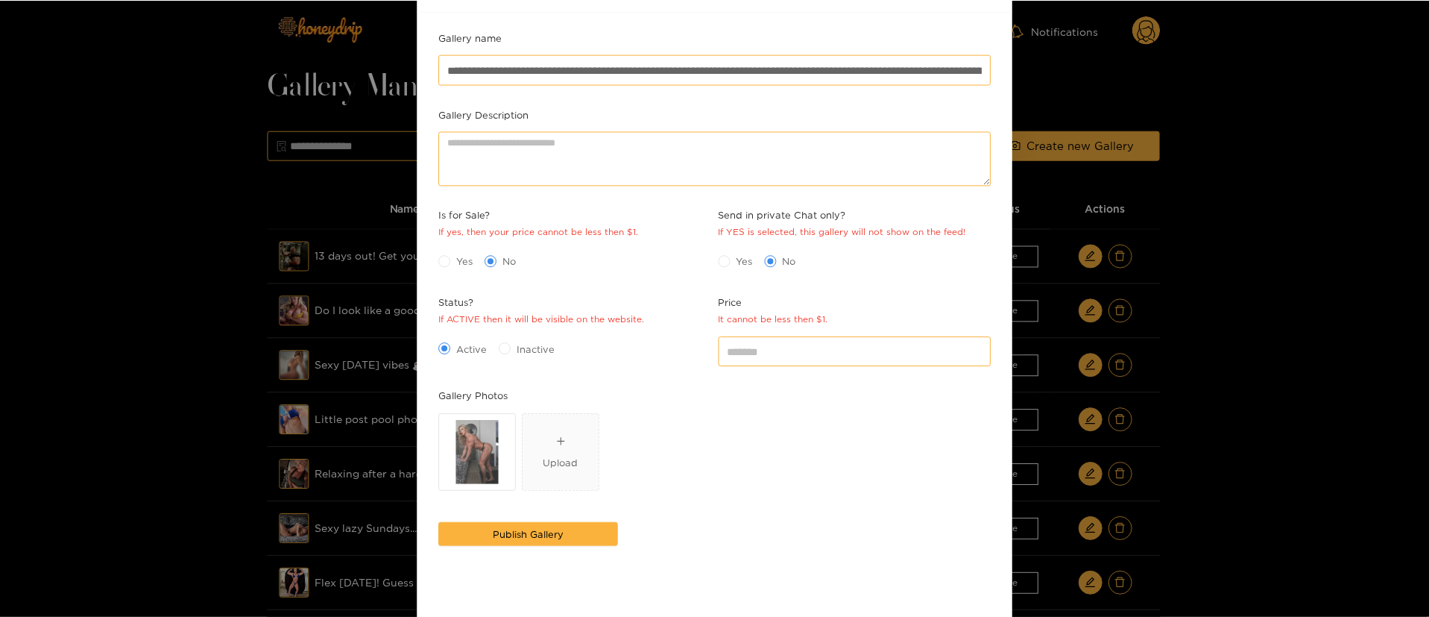
scroll to position [147, 0]
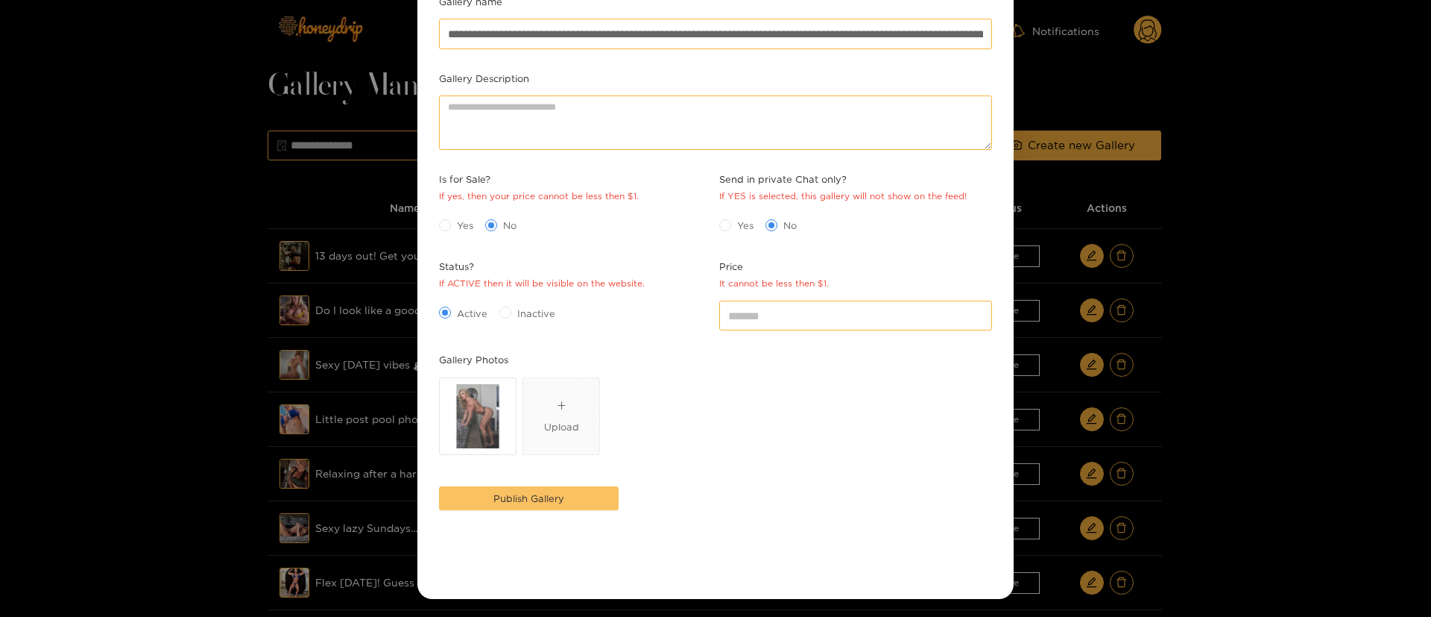
click at [543, 502] on span "Publish Gallery" at bounding box center [529, 498] width 71 height 15
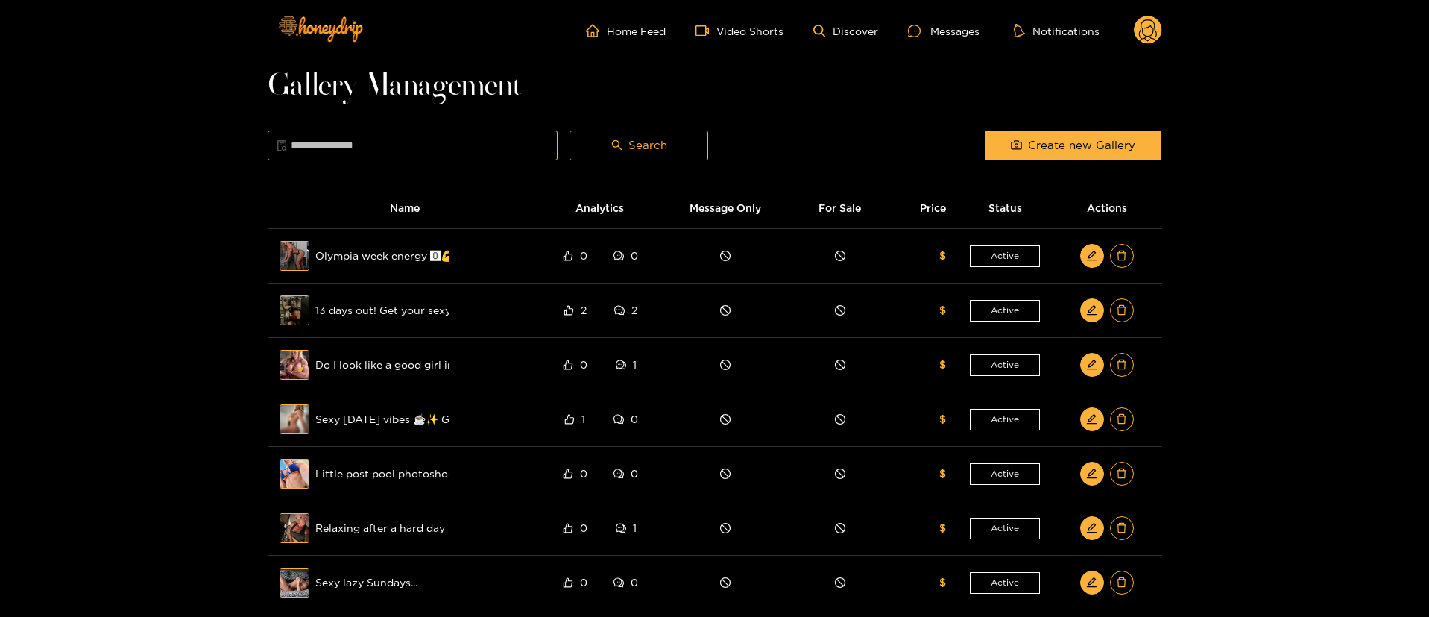
click at [1149, 30] on circle at bounding box center [1148, 30] width 28 height 28
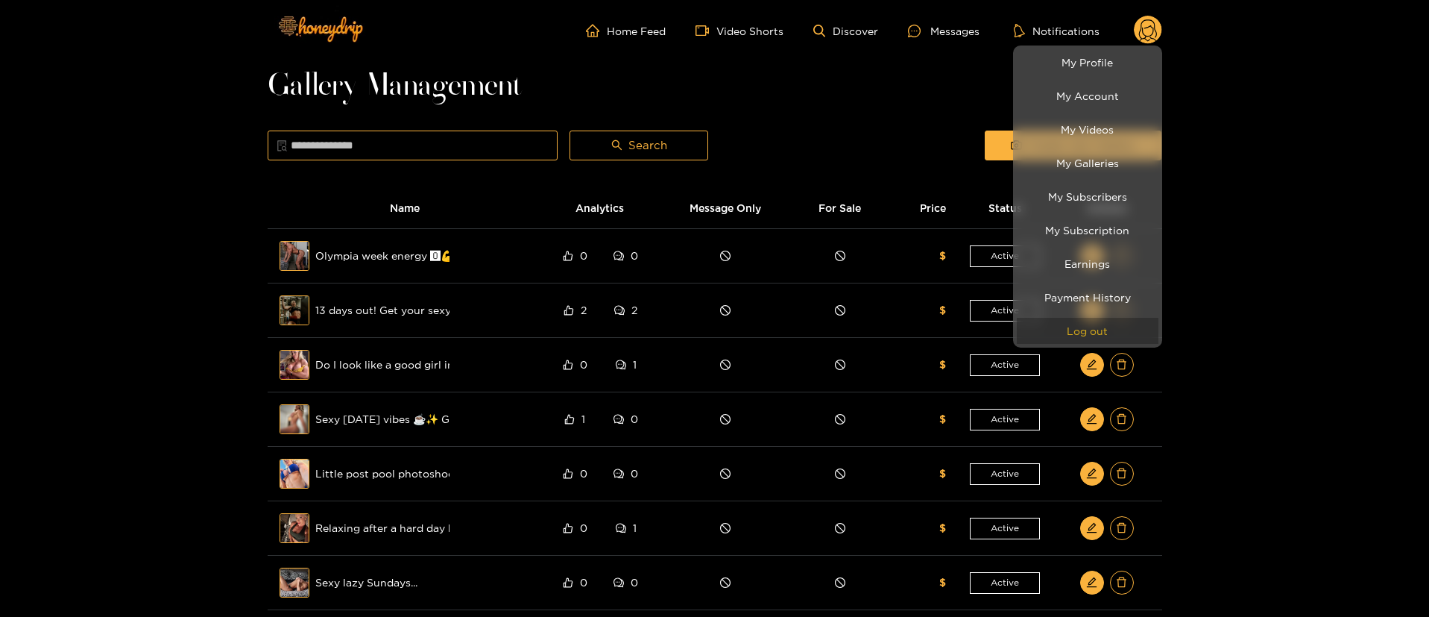
click at [1097, 327] on button "Log out" at bounding box center [1088, 331] width 142 height 26
